Goal: Navigation & Orientation: Understand site structure

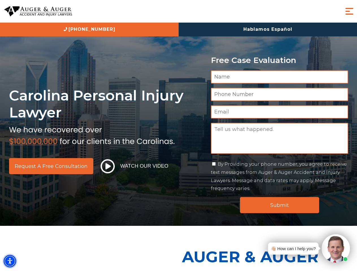
click at [10, 261] on img "Accessibility Menu" at bounding box center [10, 261] width 12 height 12
